Goal: Transaction & Acquisition: Obtain resource

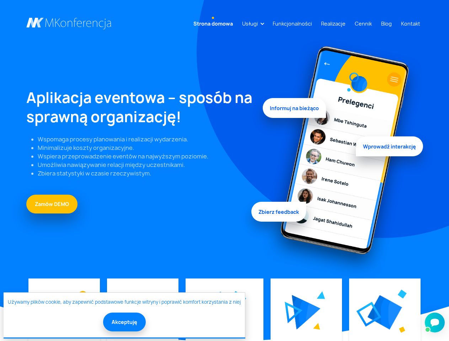
click at [251, 23] on link "Usługi" at bounding box center [249, 23] width 21 height 13
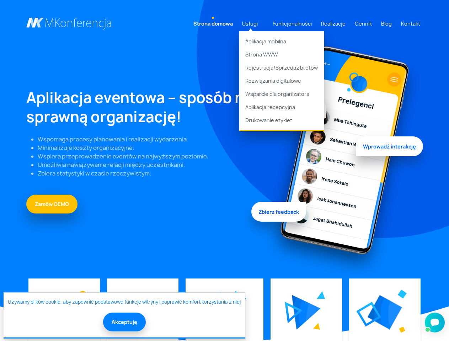
click at [305, 312] on img at bounding box center [306, 312] width 29 height 35
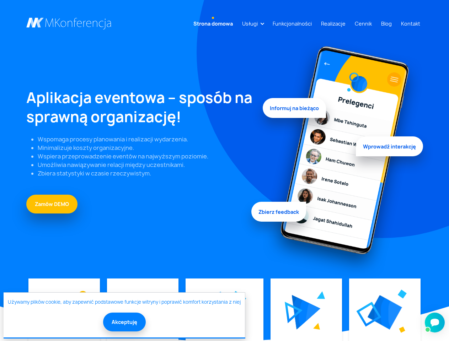
click at [384, 312] on img at bounding box center [384, 312] width 34 height 34
click at [124, 322] on button "Akceptuję" at bounding box center [124, 322] width 43 height 19
